Goal: Task Accomplishment & Management: Use online tool/utility

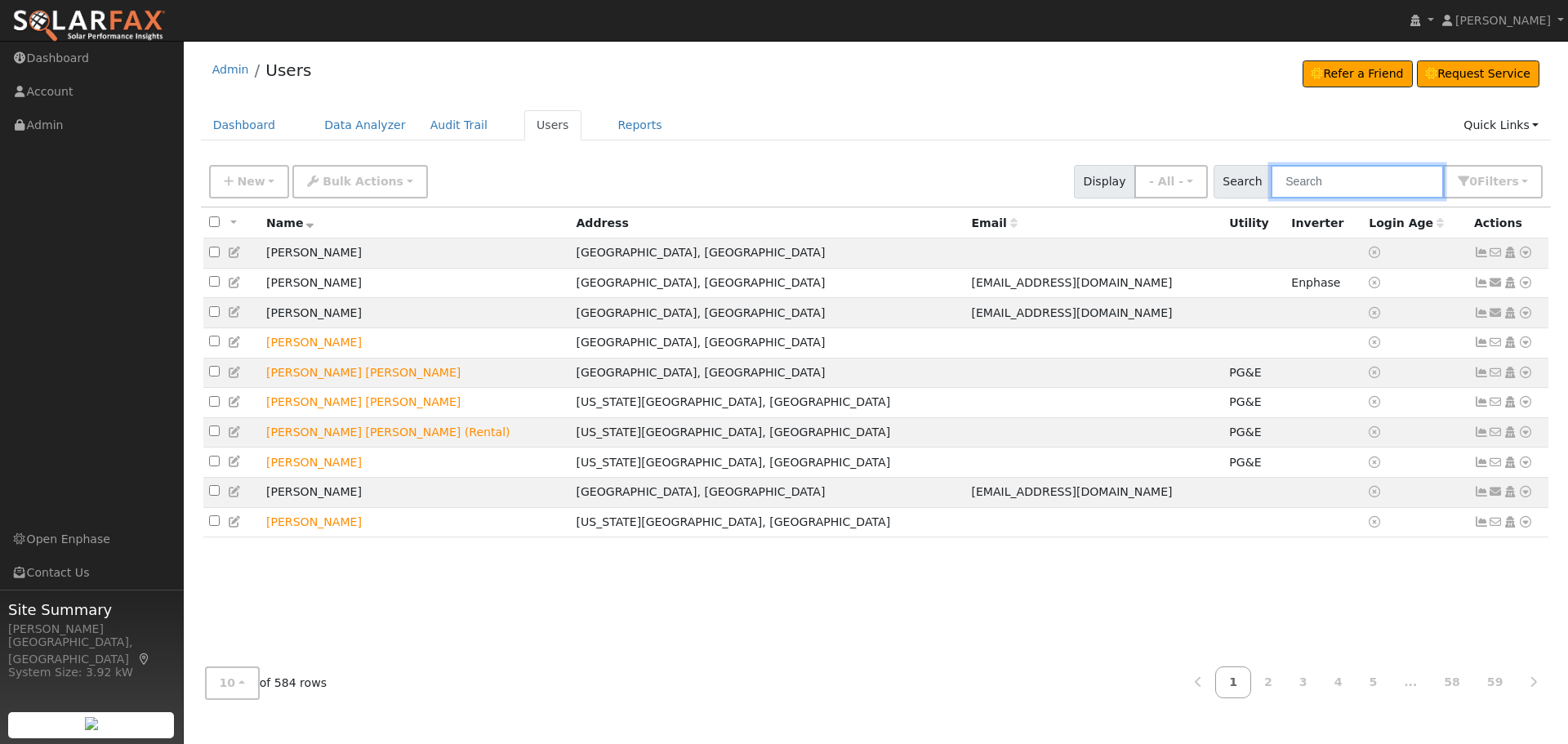
click at [1310, 178] on input "text" at bounding box center [1357, 181] width 173 height 34
type input "D"
type input "Sidhu"
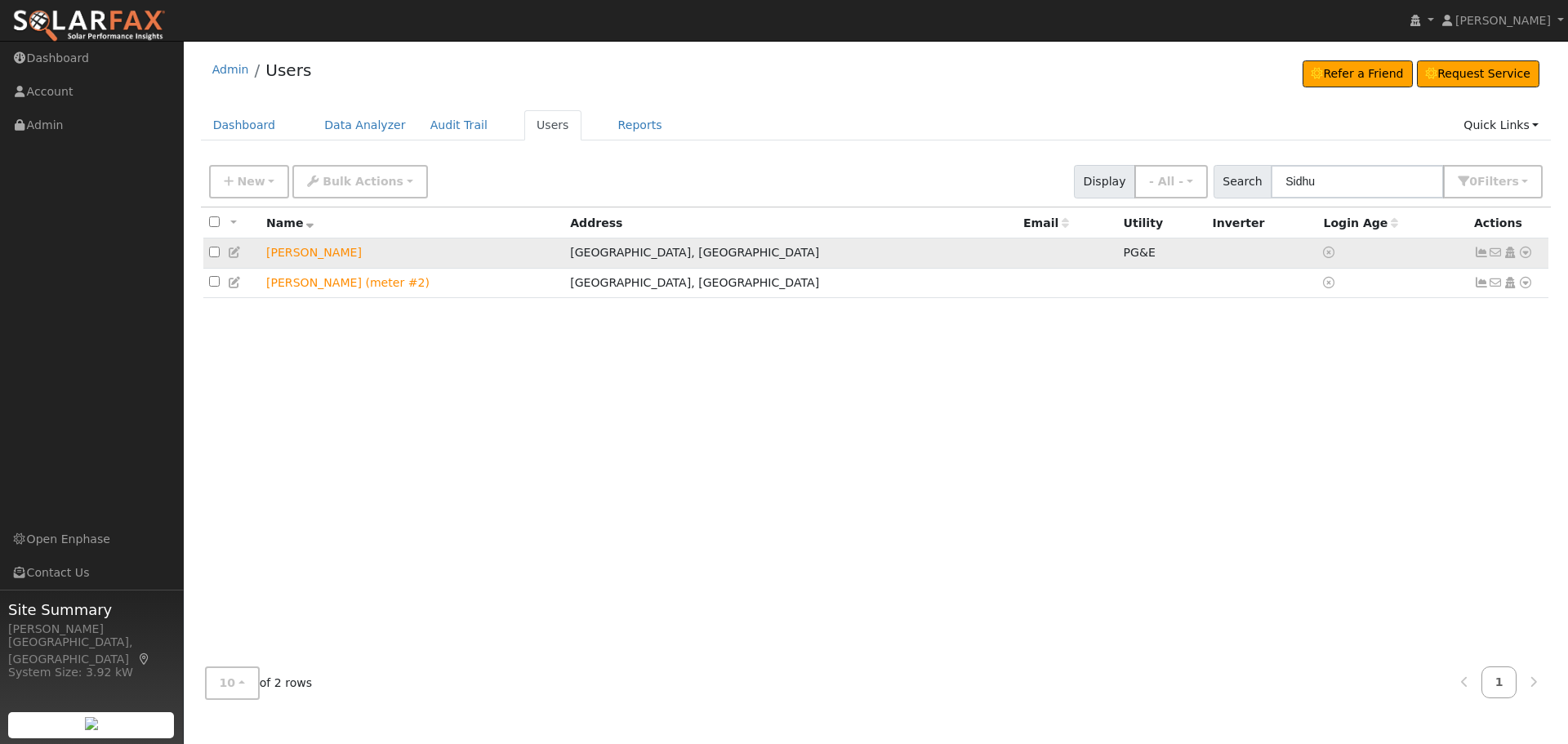
click at [1480, 257] on icon at bounding box center [1481, 253] width 15 height 12
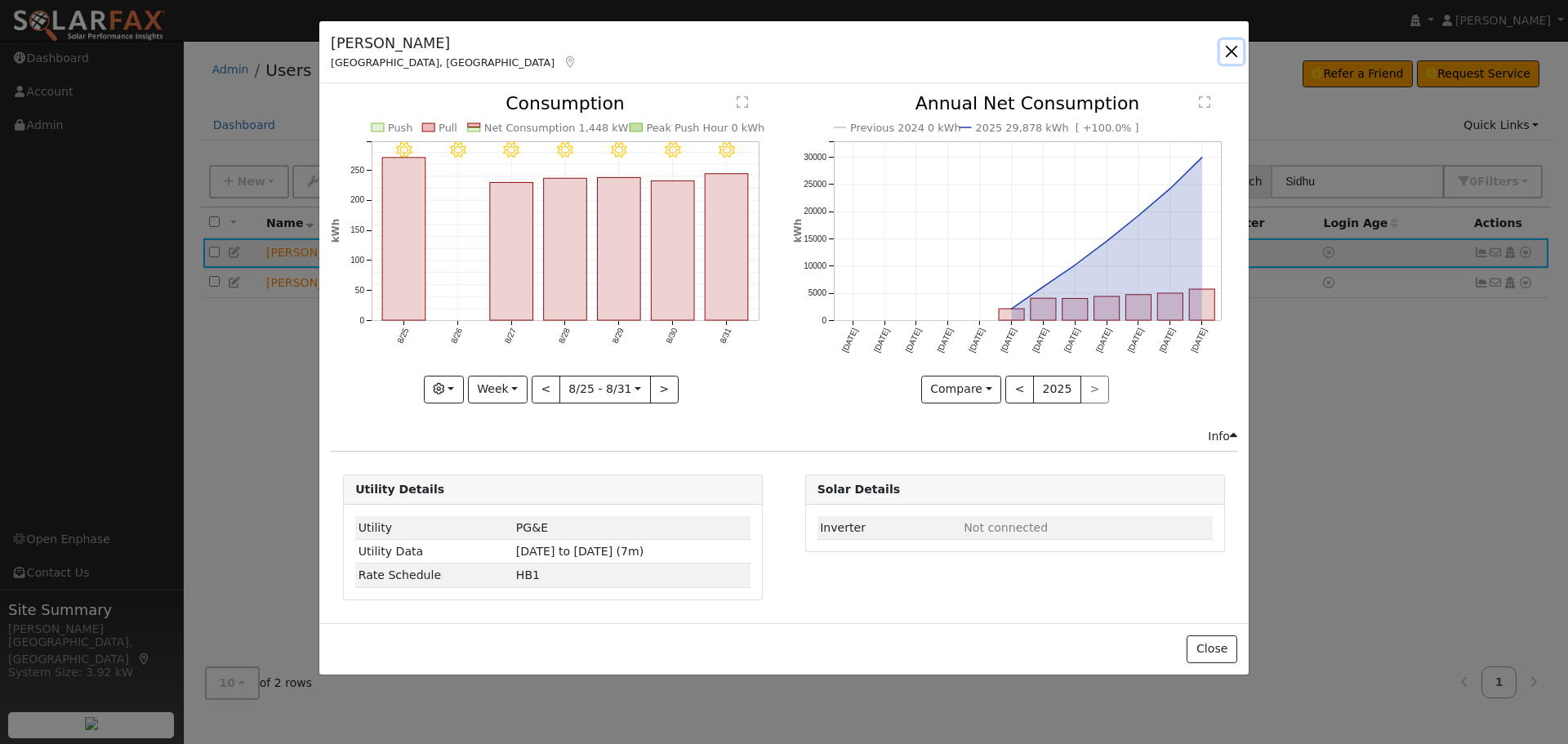
click at [1238, 48] on button "button" at bounding box center [1232, 51] width 23 height 23
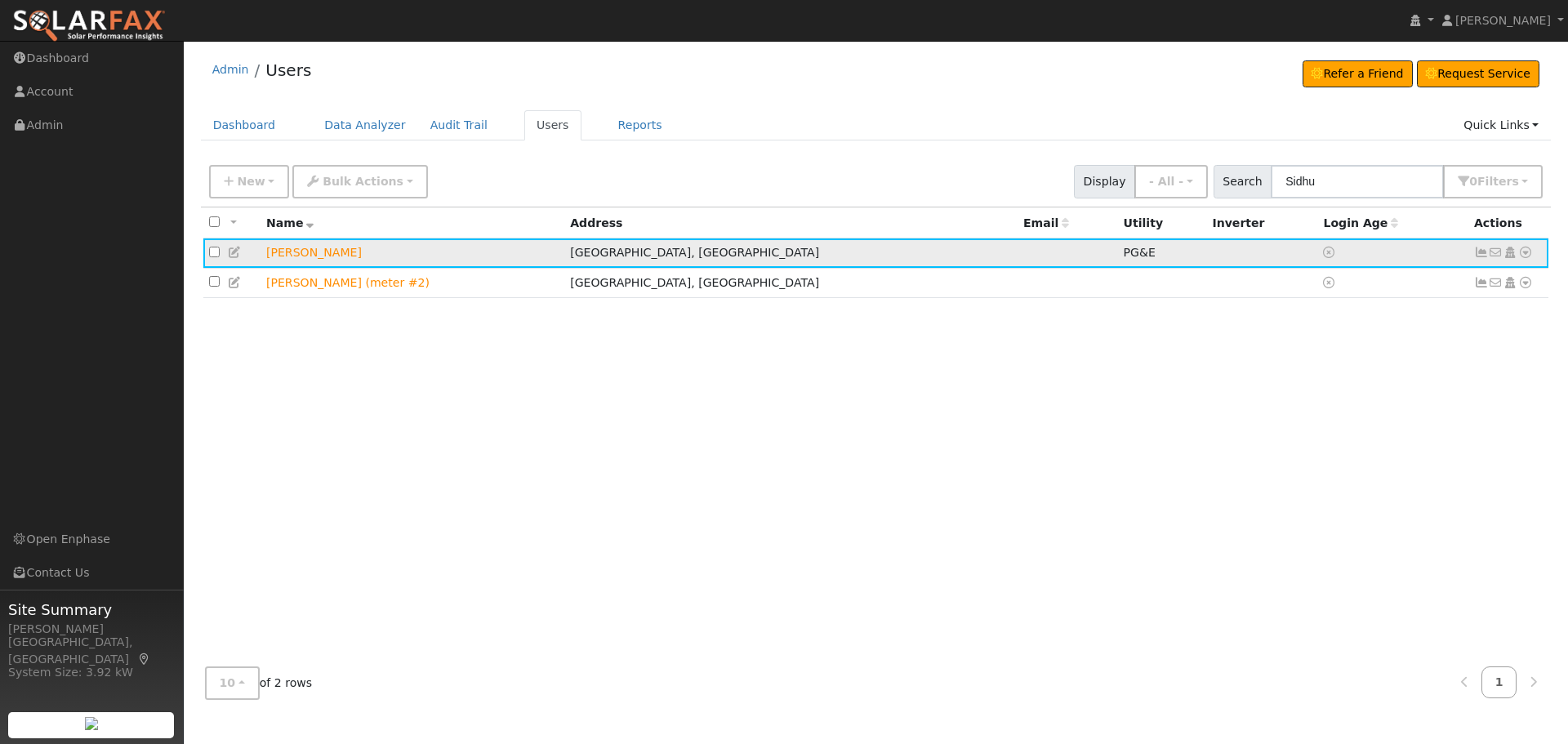
click at [1527, 250] on icon at bounding box center [1525, 253] width 15 height 12
click at [1495, 286] on link "Data Analyzer" at bounding box center [1472, 281] width 118 height 23
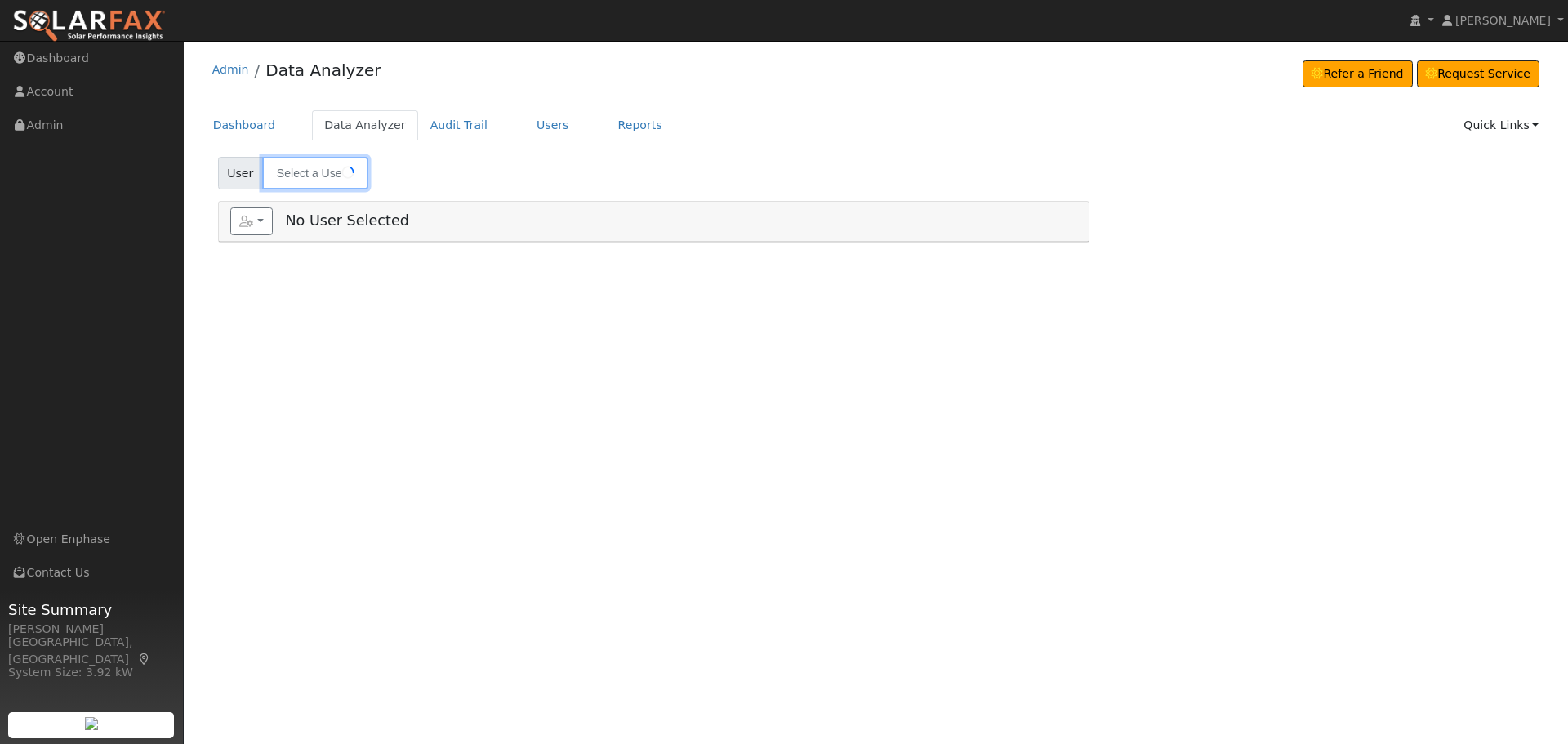
type input "[PERSON_NAME]"
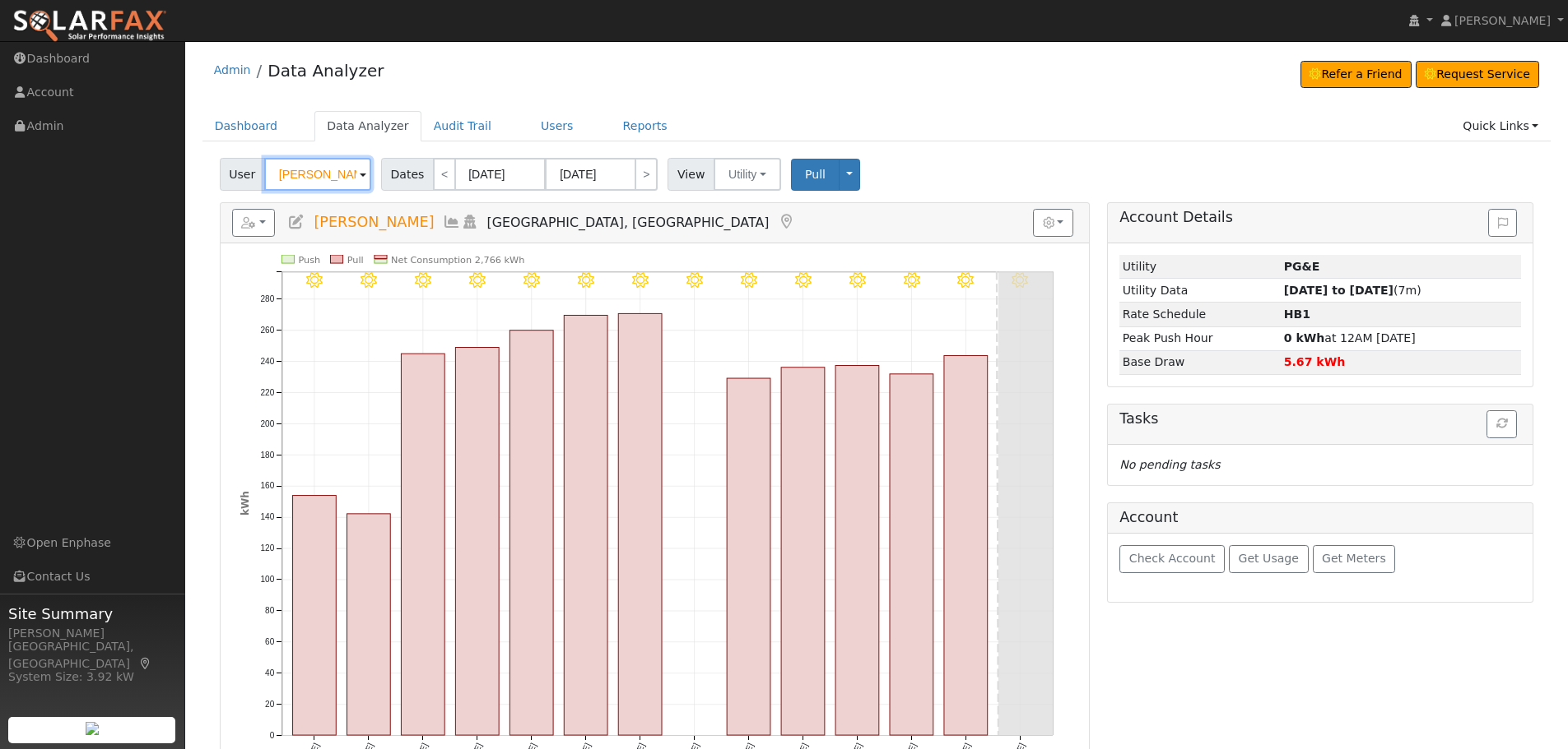
click at [367, 178] on input "[PERSON_NAME]" at bounding box center [318, 175] width 107 height 33
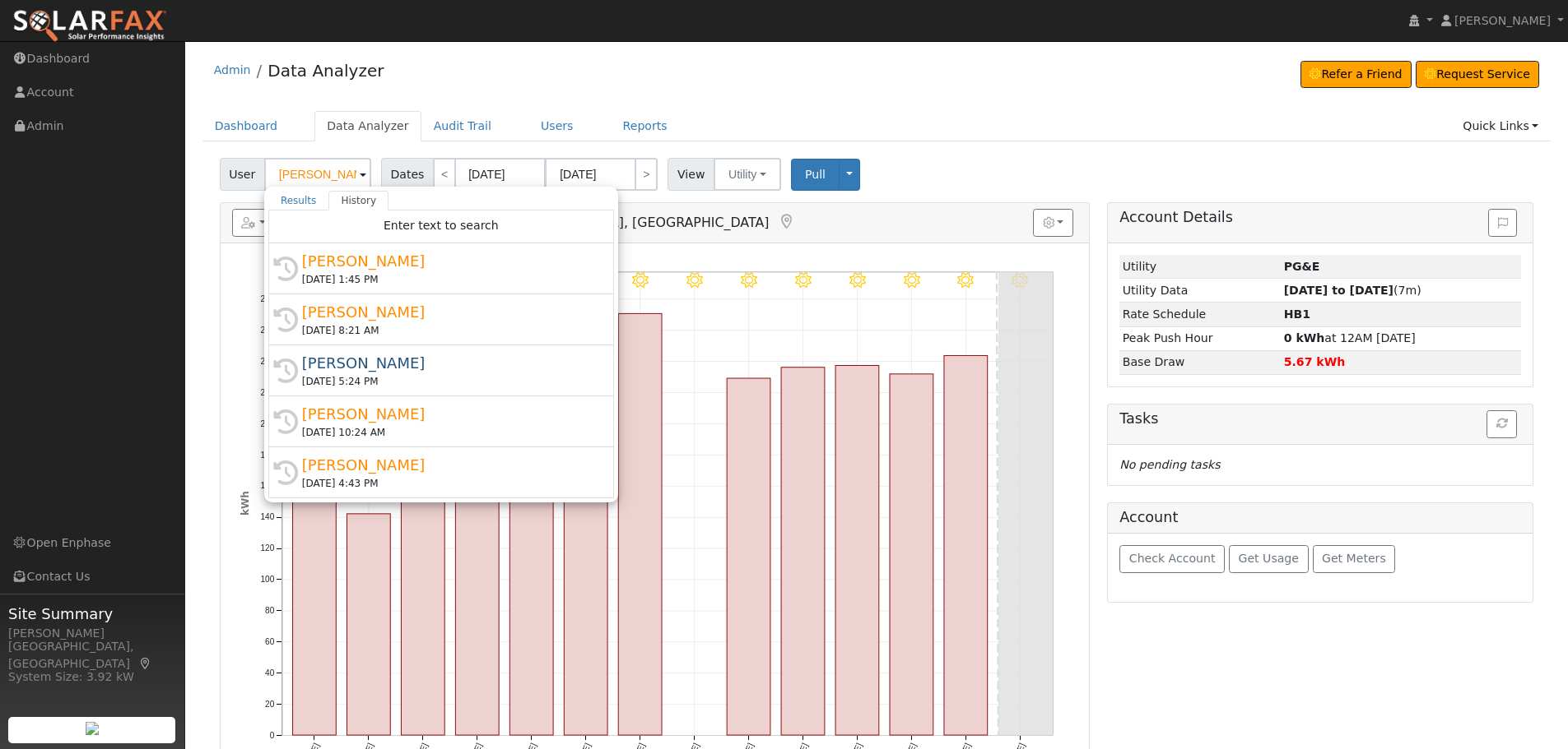
click at [968, 145] on div "Dashboard Data Analyzer Audit Trail Users Reports Quick Links Quick Add Quick C…" at bounding box center [876, 135] width 1348 height 47
